Goal: Task Accomplishment & Management: Manage account settings

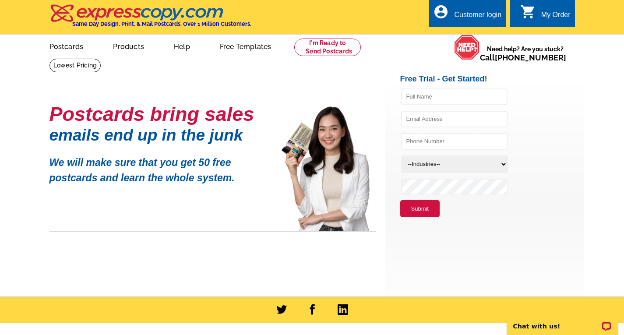
click at [557, 17] on div "My Order" at bounding box center [555, 17] width 29 height 12
click at [544, 14] on div "My Order" at bounding box center [555, 17] width 29 height 12
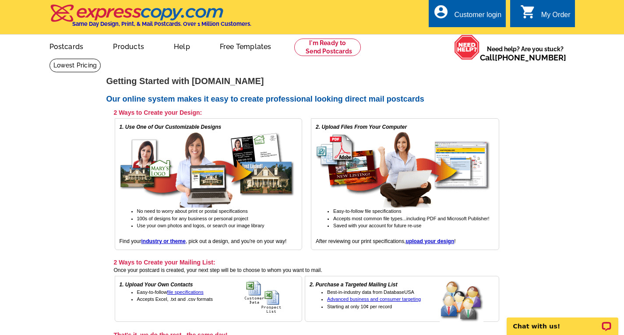
click at [536, 11] on link "0 shopping_cart My Order" at bounding box center [545, 15] width 50 height 11
click at [460, 14] on div "Customer login" at bounding box center [477, 17] width 47 height 12
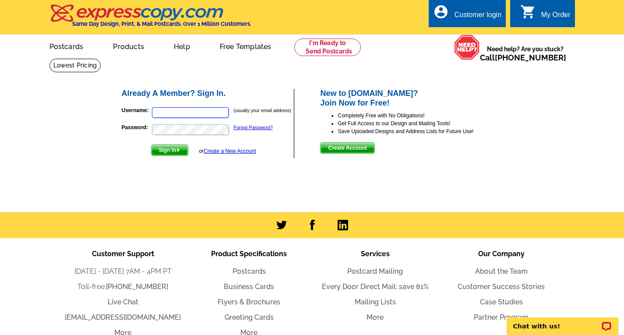
click at [166, 117] on input "Username:" at bounding box center [190, 112] width 77 height 11
type input "healthcaremarketplaces@outlook.com"
click at [163, 146] on span "Sign In" at bounding box center [169, 150] width 36 height 11
